Goal: Task Accomplishment & Management: Complete application form

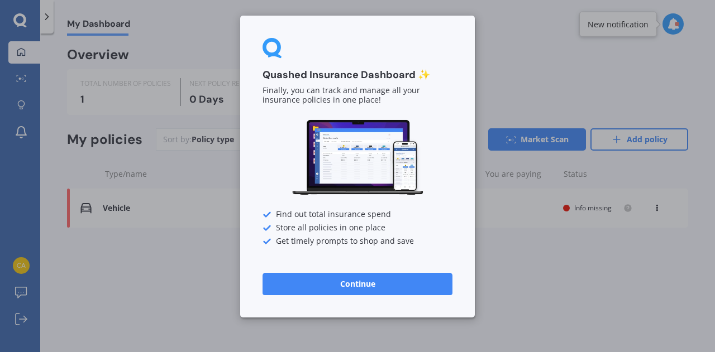
click at [406, 281] on button "Continue" at bounding box center [357, 284] width 190 height 22
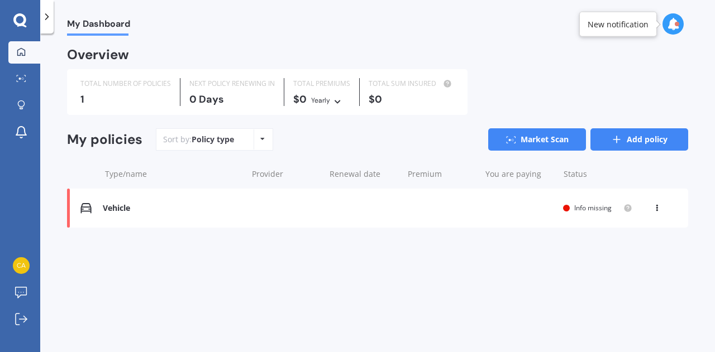
click at [634, 137] on link "Add policy" at bounding box center [639, 139] width 98 height 22
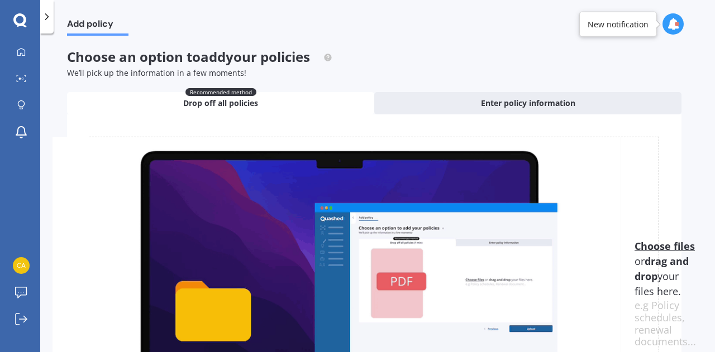
click at [193, 93] on span "Recommended method" at bounding box center [220, 92] width 71 height 8
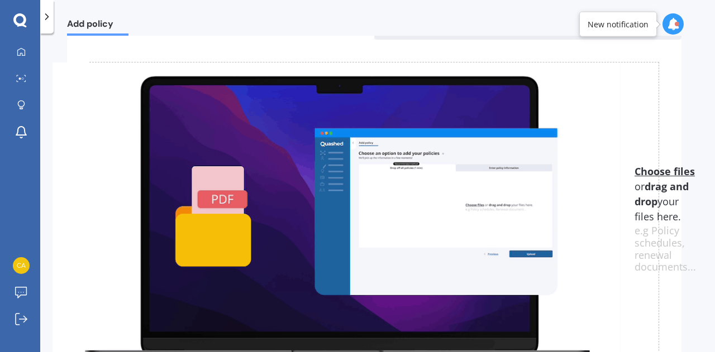
scroll to position [76, 0]
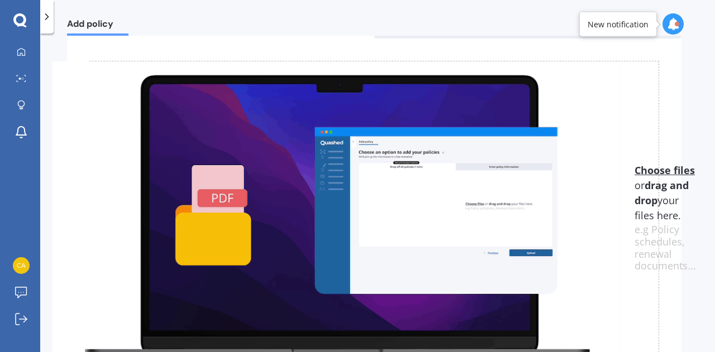
click at [644, 173] on u "Choose files" at bounding box center [664, 170] width 60 height 13
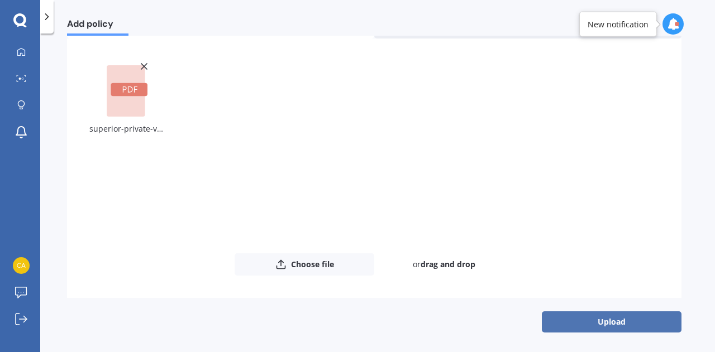
click at [600, 328] on button "Upload" at bounding box center [612, 322] width 140 height 21
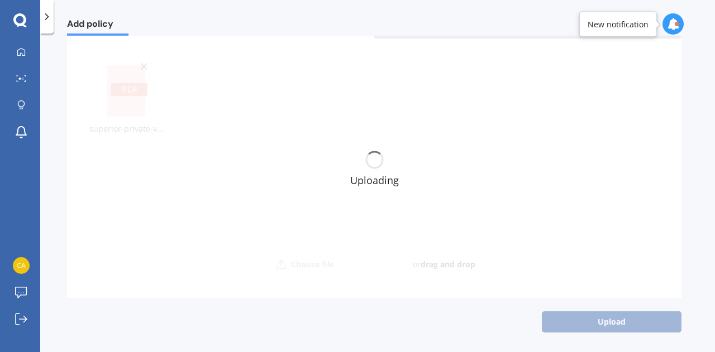
scroll to position [0, 0]
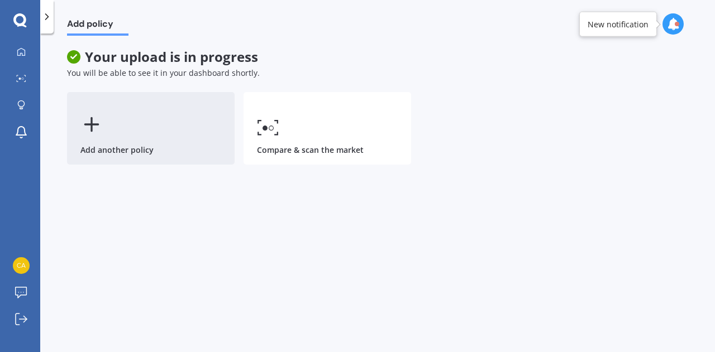
click at [95, 125] on line at bounding box center [91, 125] width 13 height 0
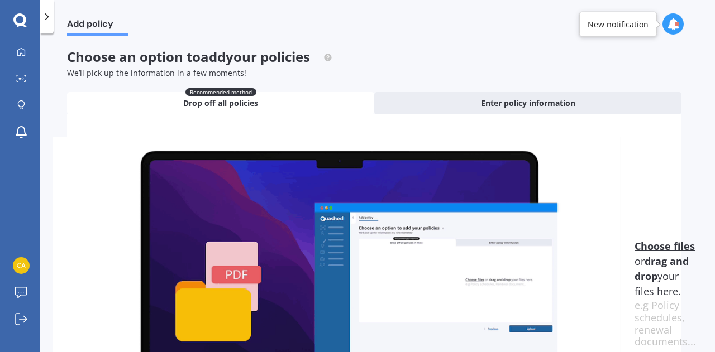
click at [662, 247] on u "Choose files" at bounding box center [664, 246] width 60 height 13
